Goal: Task Accomplishment & Management: Manage account settings

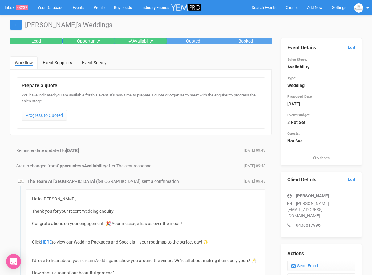
click at [295, 203] on icon at bounding box center [291, 203] width 9 height 4
drag, startPoint x: 295, startPoint y: 203, endPoint x: 344, endPoint y: 209, distance: 48.7
click at [344, 209] on div "Jess zandona jess.z@hotmail.com 0438817996" at bounding box center [321, 207] width 68 height 42
copy div "jess.z@hotmail.com"
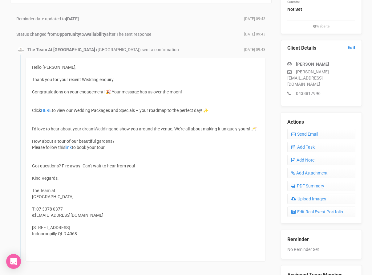
scroll to position [135, 0]
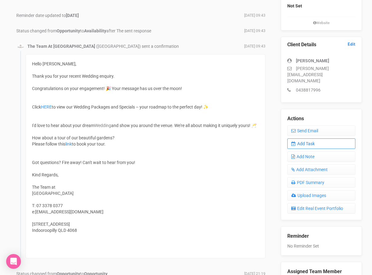
click at [306, 138] on link "Add Task" at bounding box center [321, 143] width 68 height 10
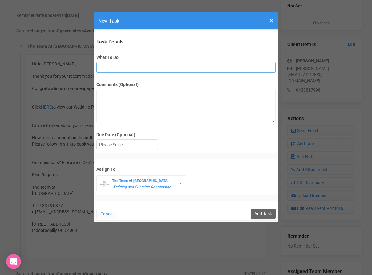
click at [130, 70] on input "What To Do" at bounding box center [185, 67] width 179 height 11
click at [118, 100] on textarea "Comments (Optional)" at bounding box center [185, 106] width 179 height 34
click at [120, 145] on div at bounding box center [127, 145] width 61 height 10
click at [146, 100] on textarea "Comments (Optional)" at bounding box center [185, 106] width 179 height 34
click at [157, 71] on input "fu" at bounding box center [185, 67] width 179 height 11
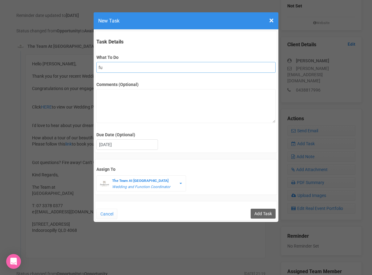
click at [161, 70] on input "fu" at bounding box center [185, 67] width 179 height 11
type input "f"
click at [189, 70] on input "What To Do" at bounding box center [185, 67] width 179 height 11
type input "3rd fu"
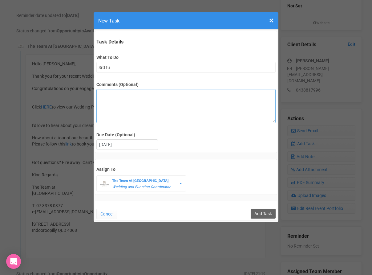
click at [109, 91] on textarea "Comments (Optional)" at bounding box center [185, 106] width 179 height 34
type textarea "Jess requested times for a site tour - but have had no response since."
click at [237, 95] on textarea "Jess requested times for a site tour - but have had no response since." at bounding box center [185, 106] width 179 height 34
drag, startPoint x: 237, startPoint y: 94, endPoint x: 90, endPoint y: 93, distance: 147.6
click at [90, 93] on div "× Close New Task Task Details What To Do 3rd fu Comments (Optional) Jess reques…" at bounding box center [186, 137] width 372 height 275
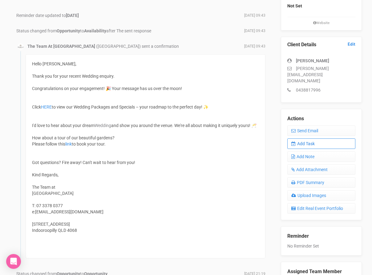
click at [311, 138] on link "Add Task" at bounding box center [321, 143] width 68 height 10
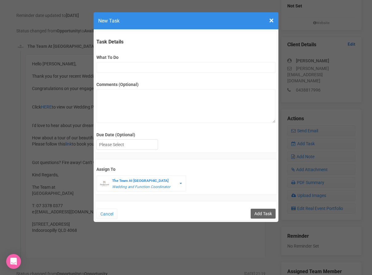
click at [133, 78] on div "Comments (Optional)" at bounding box center [185, 99] width 179 height 47
click at [138, 68] on input "What To Do" at bounding box center [185, 67] width 179 height 11
type input "3rd fu"
click at [131, 95] on textarea "Comments (Optional)" at bounding box center [185, 106] width 179 height 34
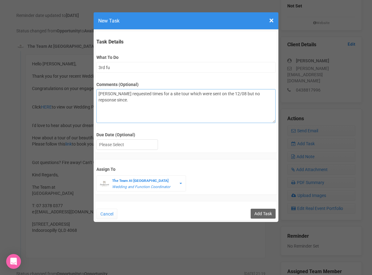
click at [247, 94] on textarea "Jess requested times for a site tour which were sent on the 12/08 but no repson…" at bounding box center [185, 106] width 179 height 34
type textarea "Jess requested times for a site tour which were sent on the 12/08 but no respon…"
click at [126, 140] on div at bounding box center [127, 145] width 61 height 10
click at [267, 213] on input "Add Task" at bounding box center [263, 214] width 25 height 10
type input "Save"
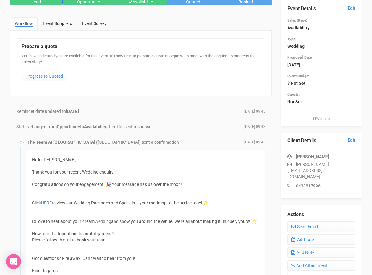
scroll to position [0, 0]
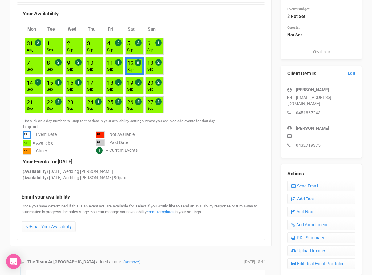
scroll to position [132, 0]
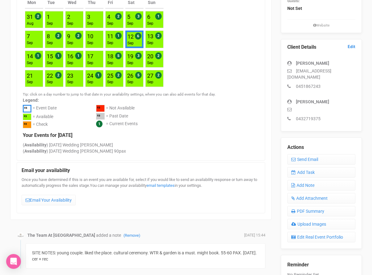
click at [304, 74] on div "melika jahanian melika.jahanian@gmail.com 0451867243" at bounding box center [321, 71] width 68 height 35
drag, startPoint x: 296, startPoint y: 71, endPoint x: 366, endPoint y: 74, distance: 70.0
click at [366, 74] on div "Event Details Edit Sales Stage: Opportunity Type: Wedding Proposed Date 12th Se…" at bounding box center [321, 118] width 90 height 427
copy div "melika.jahanian@gmail.com"
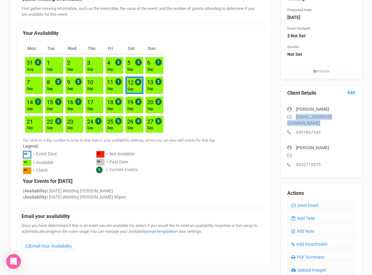
scroll to position [0, 0]
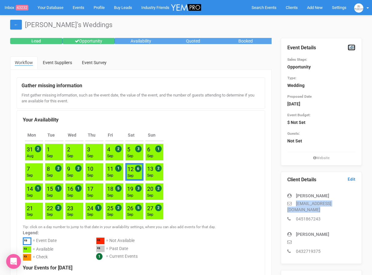
click at [352, 45] on link "Edit" at bounding box center [352, 47] width 8 height 6
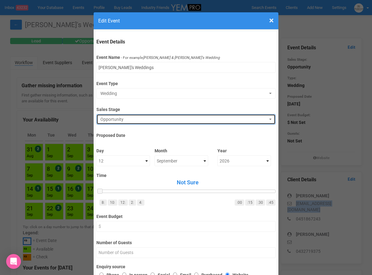
click at [126, 119] on span "Opportunity" at bounding box center [183, 119] width 167 height 6
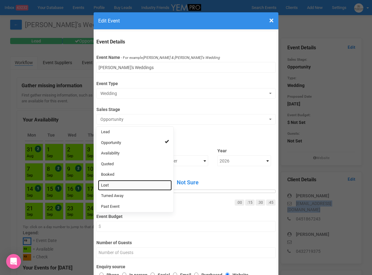
click at [119, 184] on link "Lost" at bounding box center [135, 185] width 74 height 11
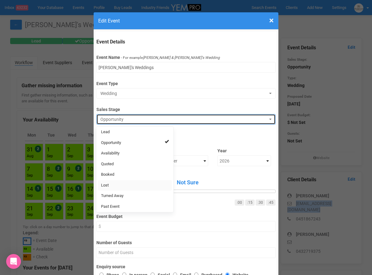
select select "10"
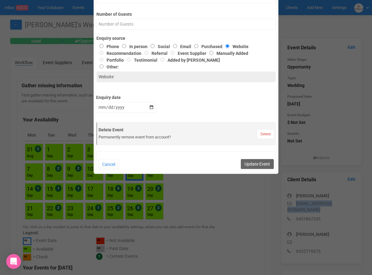
scroll to position [238, 0]
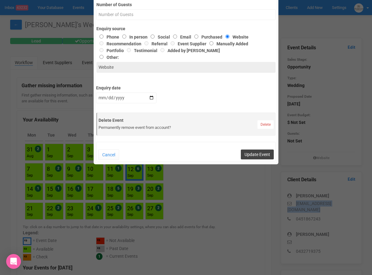
click at [251, 157] on button "Update Event" at bounding box center [257, 154] width 33 height 10
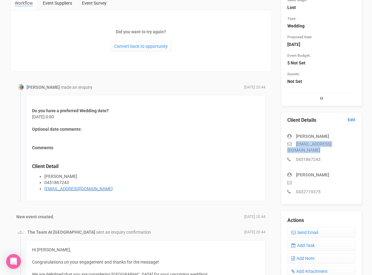
scroll to position [59, 0]
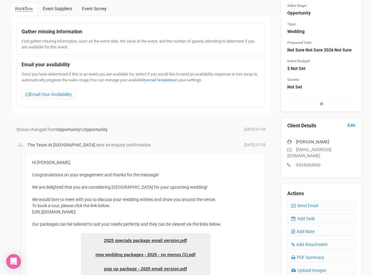
scroll to position [58, 0]
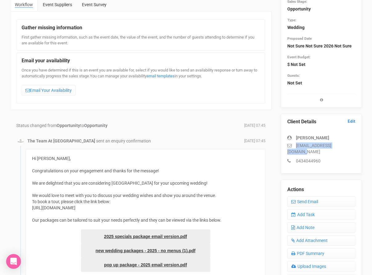
drag, startPoint x: 296, startPoint y: 145, endPoint x: 350, endPoint y: 145, distance: 53.9
click at [350, 145] on p "karlaheggie@outlook.com" at bounding box center [321, 148] width 68 height 12
copy p "karlaheggie@outlook.com"
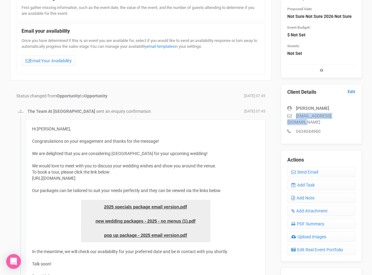
scroll to position [0, 0]
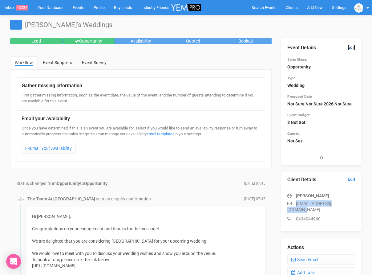
click at [352, 47] on link "Edit" at bounding box center [352, 47] width 8 height 6
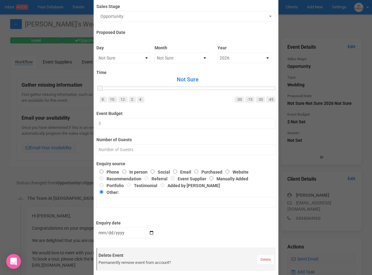
scroll to position [50, 0]
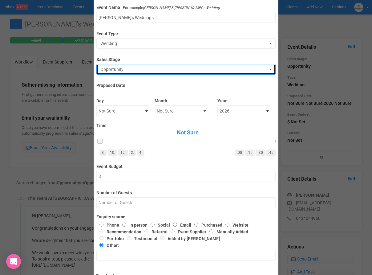
click at [128, 72] on span "Opportunity" at bounding box center [183, 69] width 167 height 6
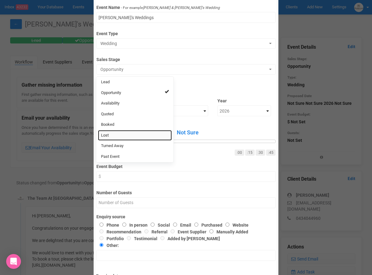
click at [124, 138] on link "Lost" at bounding box center [135, 135] width 74 height 11
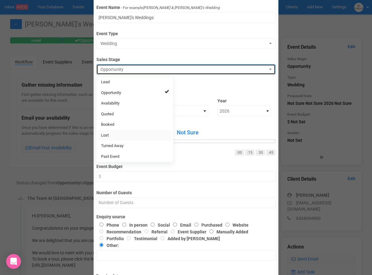
select select "10"
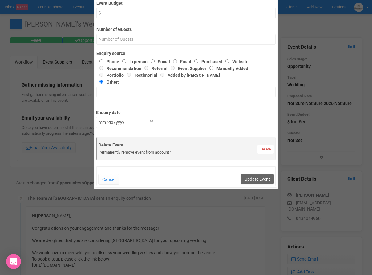
scroll to position [224, 0]
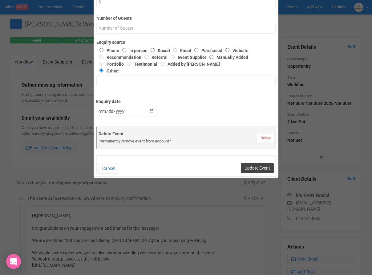
click at [252, 171] on button "Update Event" at bounding box center [257, 168] width 33 height 10
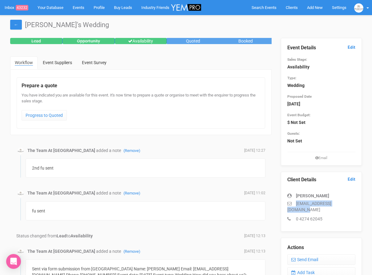
drag, startPoint x: 297, startPoint y: 204, endPoint x: 353, endPoint y: 203, distance: 56.4
click at [353, 203] on p "[EMAIL_ADDRESS][DOMAIN_NAME]" at bounding box center [321, 206] width 68 height 12
copy p "[EMAIL_ADDRESS][DOMAIN_NAME]"
click at [208, 159] on div "2nd fu sent" at bounding box center [146, 167] width 240 height 19
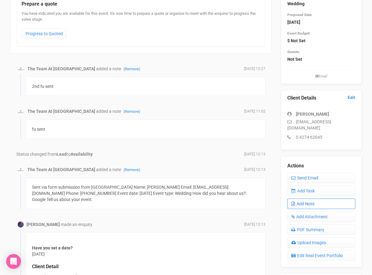
scroll to position [82, 0]
click at [315, 198] on link "Add Note" at bounding box center [321, 203] width 68 height 10
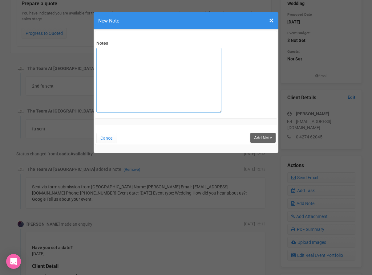
click at [117, 57] on textarea "Notes" at bounding box center [158, 80] width 125 height 65
type textarea "final fu sent"
click at [261, 136] on button "Add Note" at bounding box center [263, 138] width 25 height 10
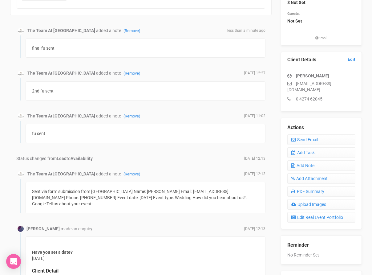
scroll to position [121, 0]
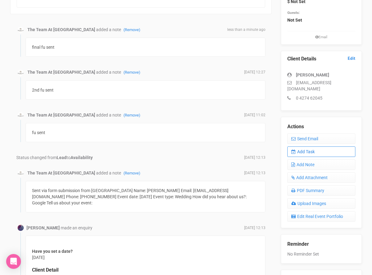
click at [312, 149] on link "Add Task" at bounding box center [321, 151] width 68 height 10
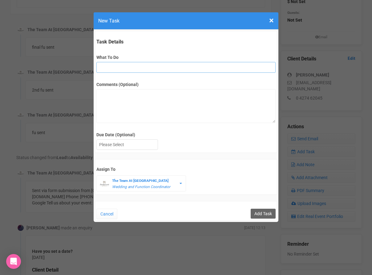
click at [126, 67] on input "What To Do" at bounding box center [185, 67] width 179 height 11
type input "Remove if no response"
click at [136, 142] on div at bounding box center [127, 145] width 61 height 10
click at [269, 213] on input "Add Task" at bounding box center [263, 214] width 25 height 10
type input "Save"
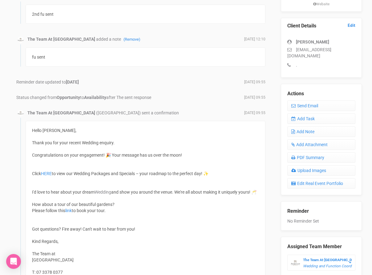
scroll to position [153, 0]
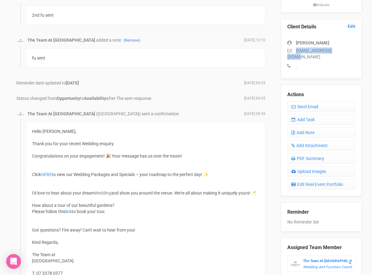
drag, startPoint x: 296, startPoint y: 52, endPoint x: 349, endPoint y: 53, distance: 53.3
click at [349, 53] on p "[EMAIL_ADDRESS][DOMAIN_NAME]" at bounding box center [321, 53] width 68 height 12
copy p "[EMAIL_ADDRESS][DOMAIN_NAME]"
click at [324, 127] on link "Add Note" at bounding box center [321, 132] width 68 height 10
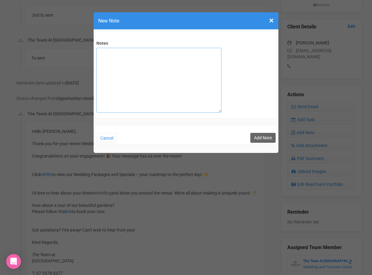
click at [131, 56] on textarea "Notes" at bounding box center [158, 80] width 125 height 65
type textarea "3"
type textarea "final fu sent"
click at [270, 139] on button "Add Note" at bounding box center [263, 138] width 25 height 10
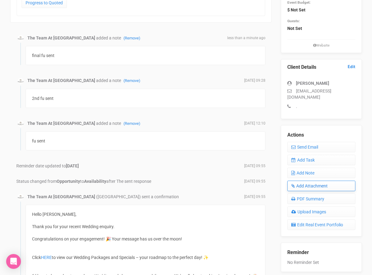
scroll to position [113, 0]
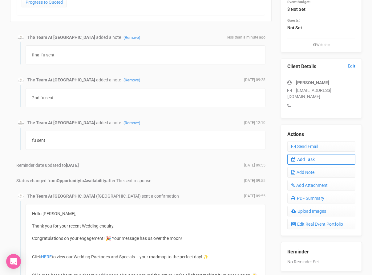
click at [312, 154] on link "Add Task" at bounding box center [321, 159] width 68 height 10
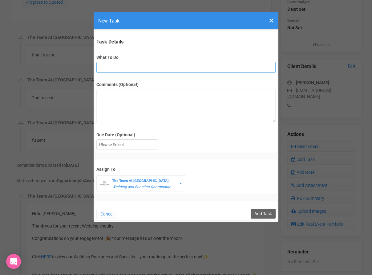
click at [120, 66] on input "What To Do" at bounding box center [185, 67] width 179 height 11
type input "Remove if no response"
click at [128, 144] on div at bounding box center [127, 145] width 61 height 10
click at [263, 213] on input "Add Task" at bounding box center [263, 214] width 25 height 10
type input "Save"
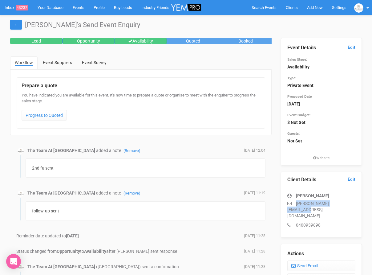
drag, startPoint x: 294, startPoint y: 204, endPoint x: 351, endPoint y: 203, distance: 56.7
click at [351, 203] on p "[PERSON_NAME][EMAIL_ADDRESS][DOMAIN_NAME]" at bounding box center [321, 209] width 68 height 18
copy p "[PERSON_NAME][EMAIL_ADDRESS][DOMAIN_NAME]"
click at [174, 168] on div "2nd fu sent" at bounding box center [146, 167] width 240 height 19
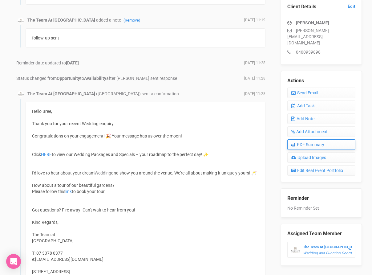
scroll to position [176, 0]
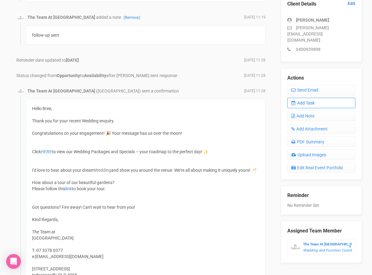
click at [312, 98] on link "Add Task" at bounding box center [321, 103] width 68 height 10
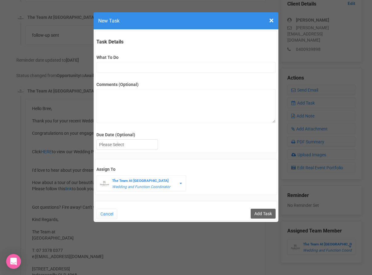
click at [130, 60] on label "What To Do" at bounding box center [185, 57] width 179 height 6
click at [130, 62] on input "What To Do" at bounding box center [185, 67] width 179 height 11
click at [129, 67] on input "What To Do" at bounding box center [185, 67] width 179 height 11
type input "Remove if no response"
click at [118, 145] on div at bounding box center [127, 145] width 61 height 10
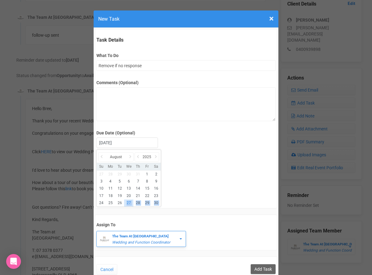
scroll to position [0, 0]
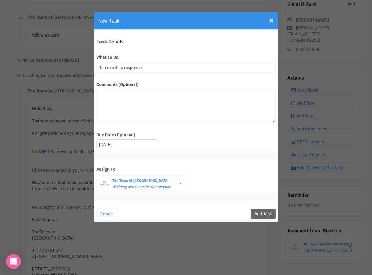
click at [210, 138] on div "Due Date (Optional) [DATE] [DATE] Su Mo Tu We Th Fr Sa" at bounding box center [185, 142] width 179 height 20
click at [263, 210] on input "Add Task" at bounding box center [263, 214] width 25 height 10
type input "Save"
